Goal: Understand process/instructions: Learn how to perform a task or action

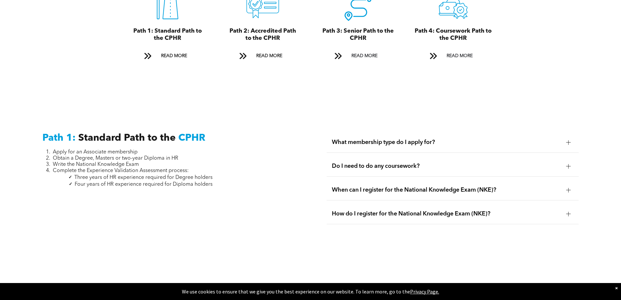
scroll to position [913, 0]
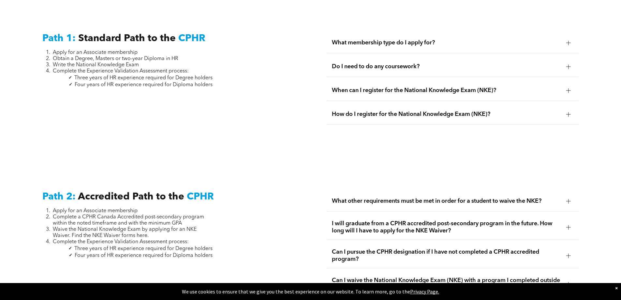
click at [569, 40] on div at bounding box center [568, 42] width 0 height 5
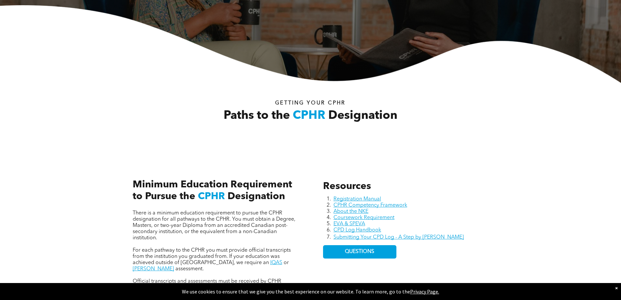
scroll to position [0, 0]
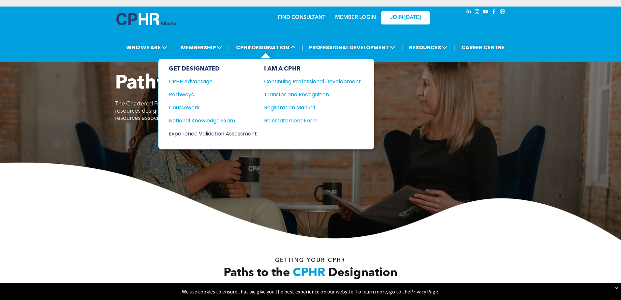
click at [186, 132] on div "Experience Validation Assessment" at bounding box center [208, 133] width 79 height 8
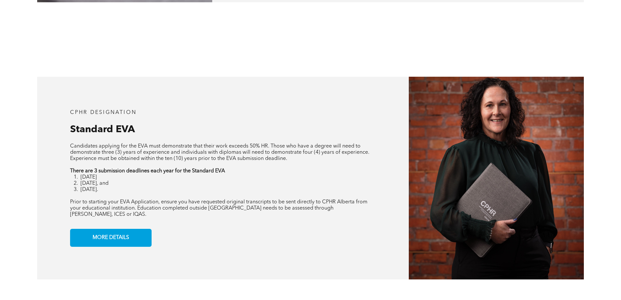
scroll to position [522, 0]
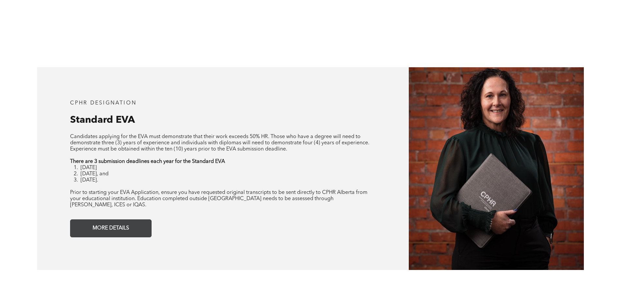
click at [113, 223] on span "MORE DETAILS" at bounding box center [110, 228] width 41 height 13
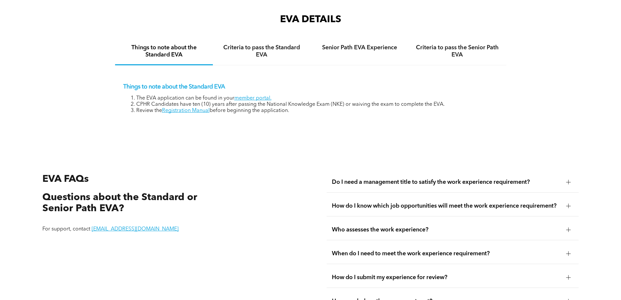
scroll to position [1093, 0]
click at [245, 95] on link "member portal." at bounding box center [252, 97] width 37 height 5
